Goal: Transaction & Acquisition: Download file/media

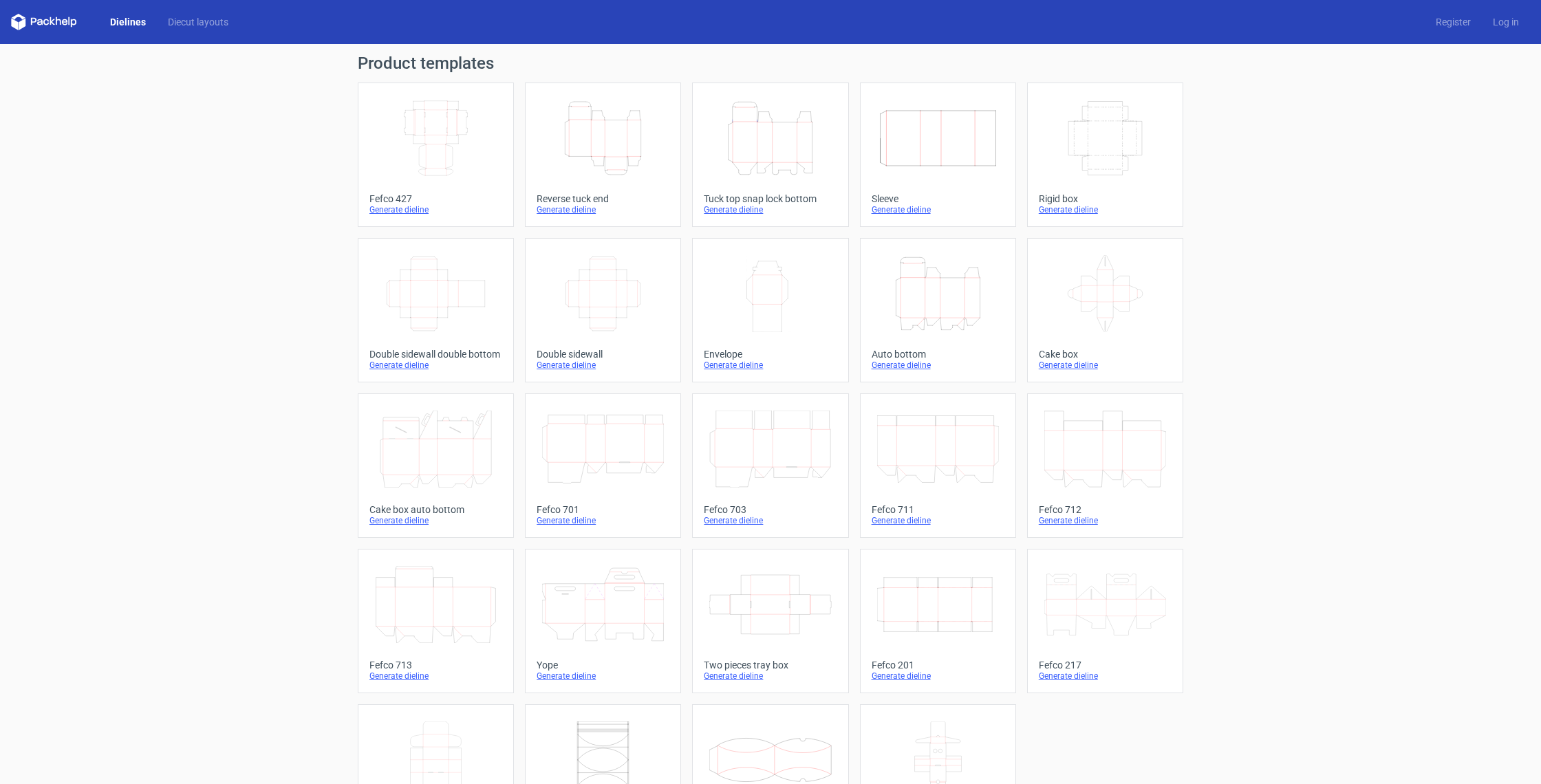
click at [416, 212] on div "Generate dieline" at bounding box center [436, 210] width 133 height 11
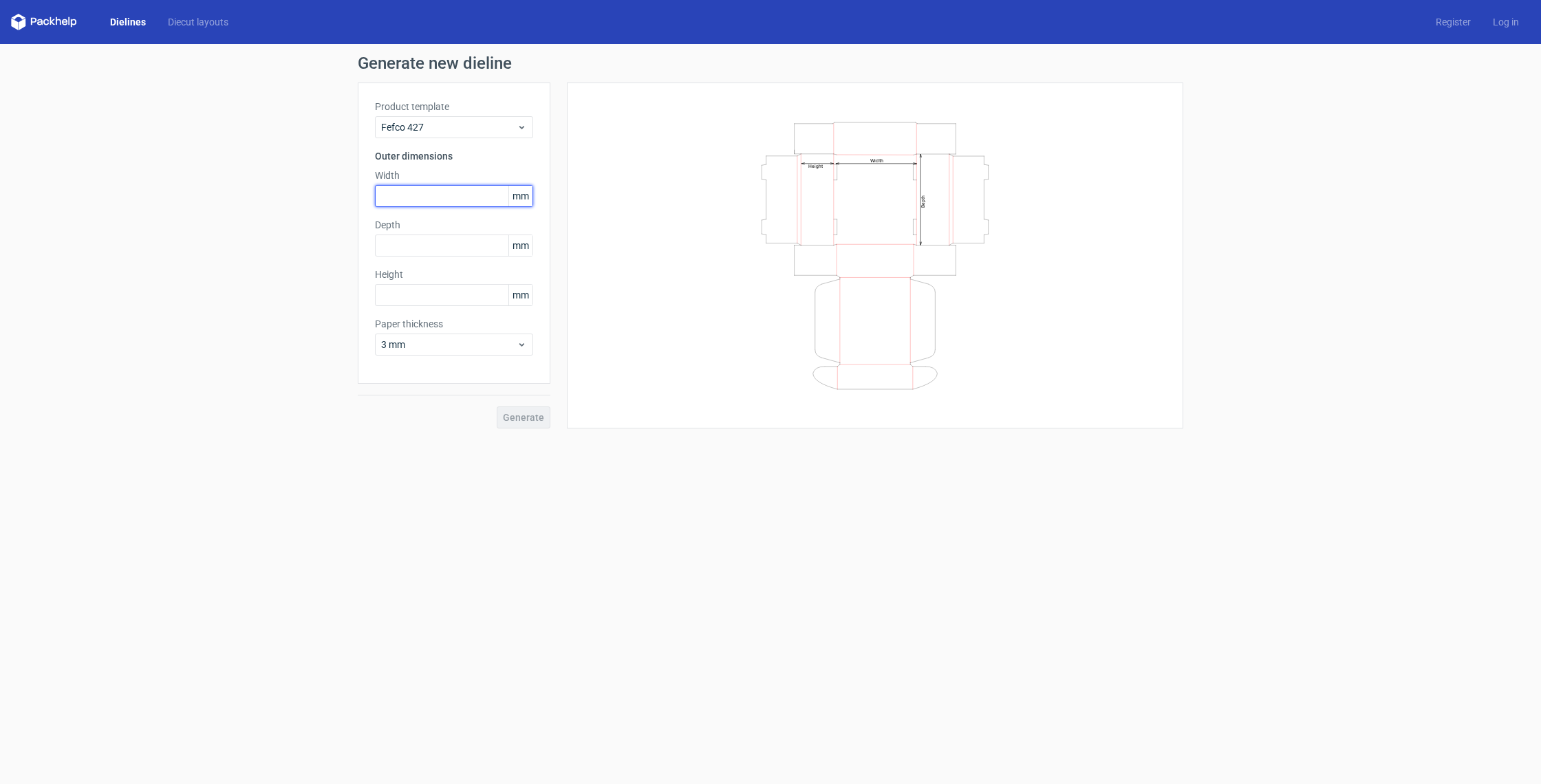
click at [426, 200] on input "text" at bounding box center [454, 196] width 158 height 22
type input "235"
click at [442, 252] on input "text" at bounding box center [454, 245] width 158 height 22
type input "165"
click at [429, 295] on input "text" at bounding box center [454, 295] width 158 height 22
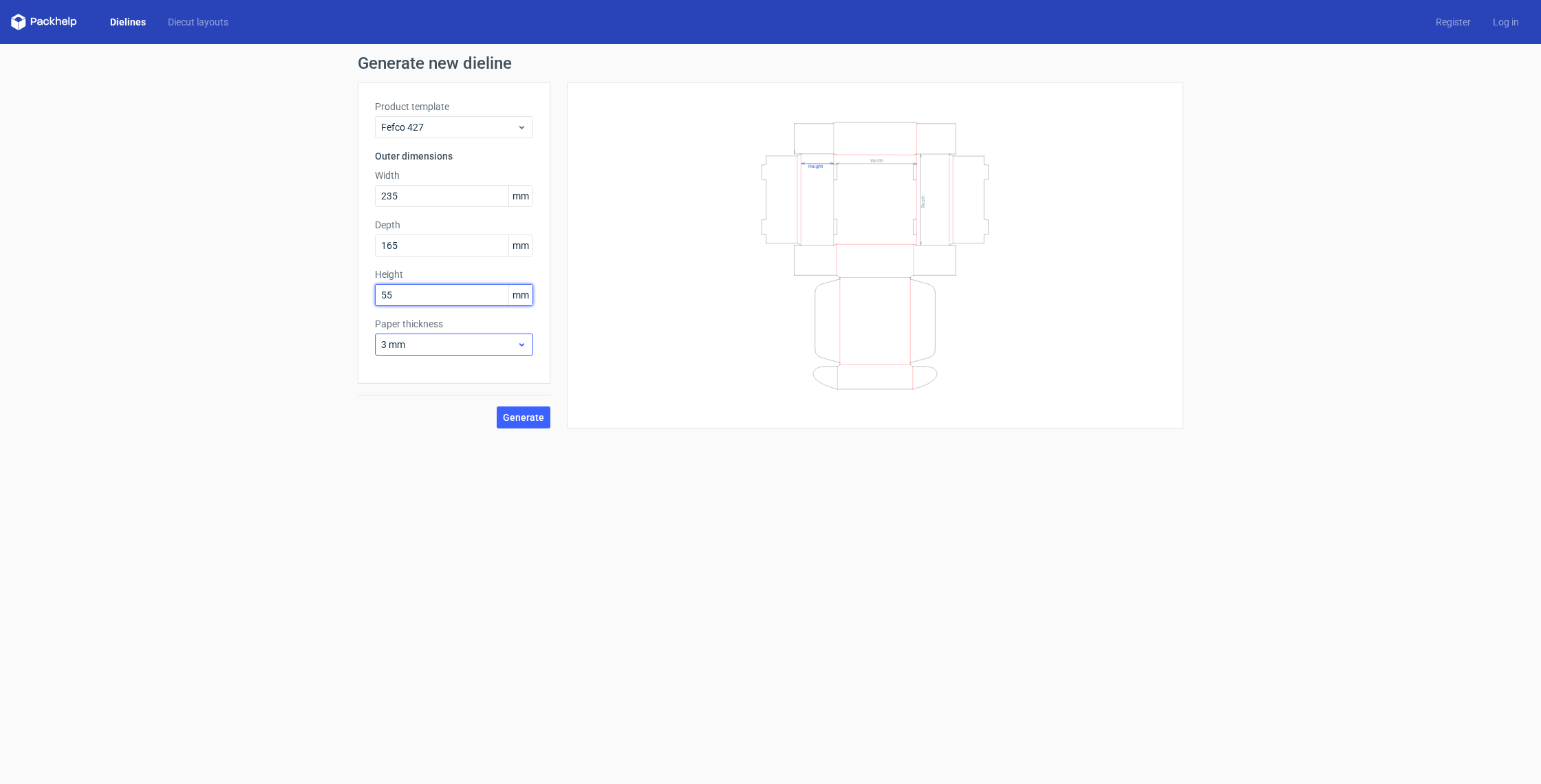
type input "55"
click at [431, 348] on span "3 mm" at bounding box center [449, 344] width 136 height 14
drag, startPoint x: 435, startPoint y: 415, endPoint x: 328, endPoint y: 407, distance: 107.3
click at [434, 415] on div "1 mm" at bounding box center [454, 419] width 148 height 22
click at [523, 423] on span "Generate" at bounding box center [523, 417] width 42 height 10
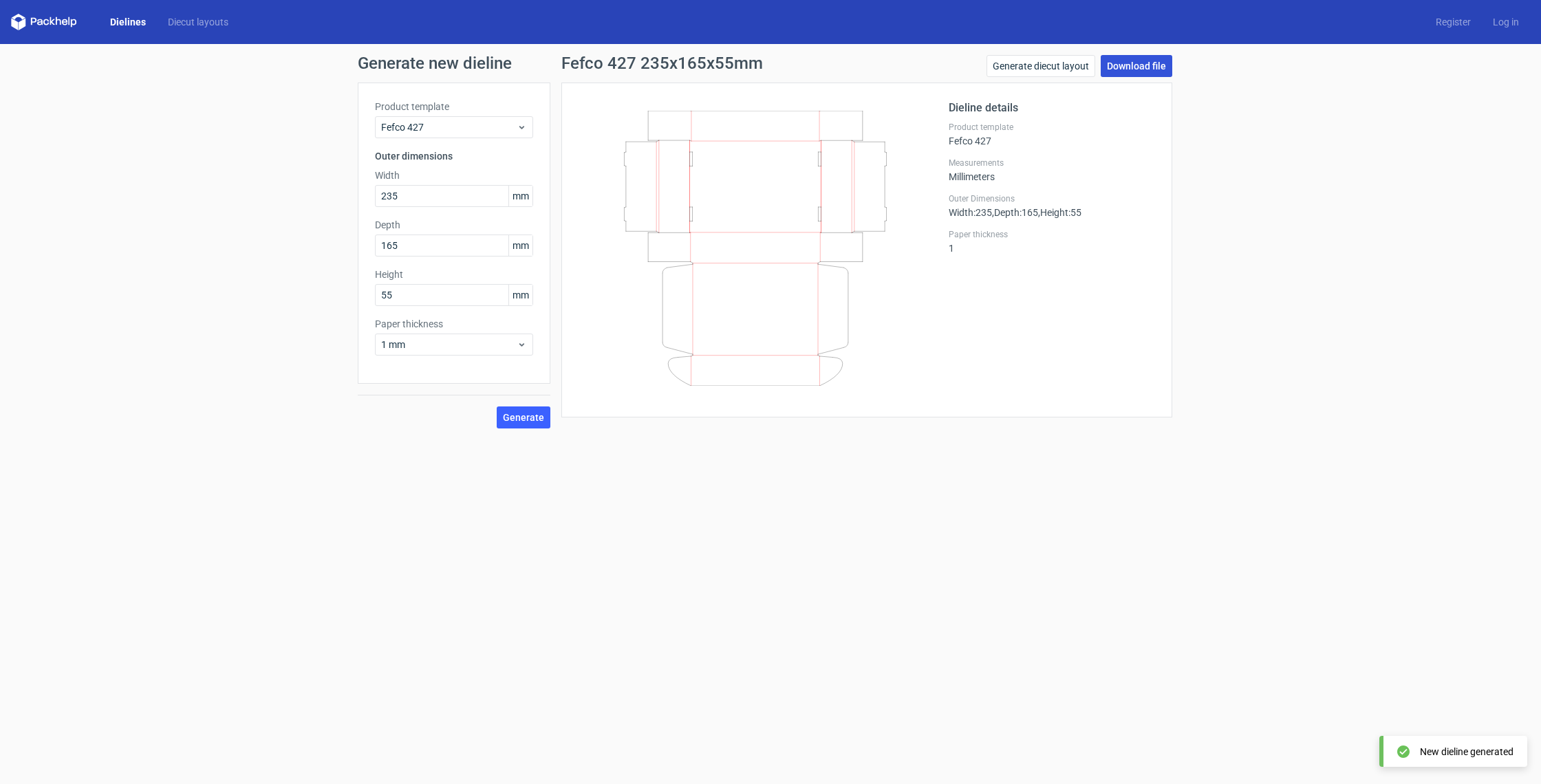
click at [1145, 67] on link "Download file" at bounding box center [1136, 66] width 72 height 22
